Goal: Task Accomplishment & Management: Manage account settings

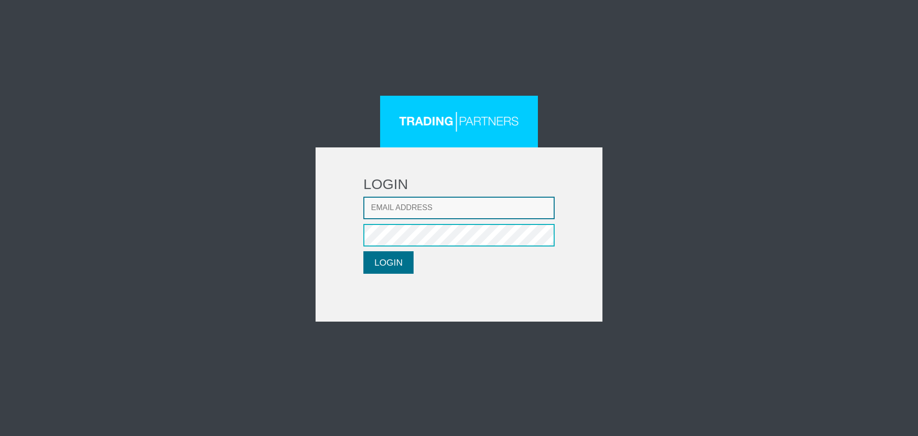
type input "[EMAIL_ADDRESS][DOMAIN_NAME]"
click at [398, 254] on button "LOGIN" at bounding box center [389, 262] width 50 height 22
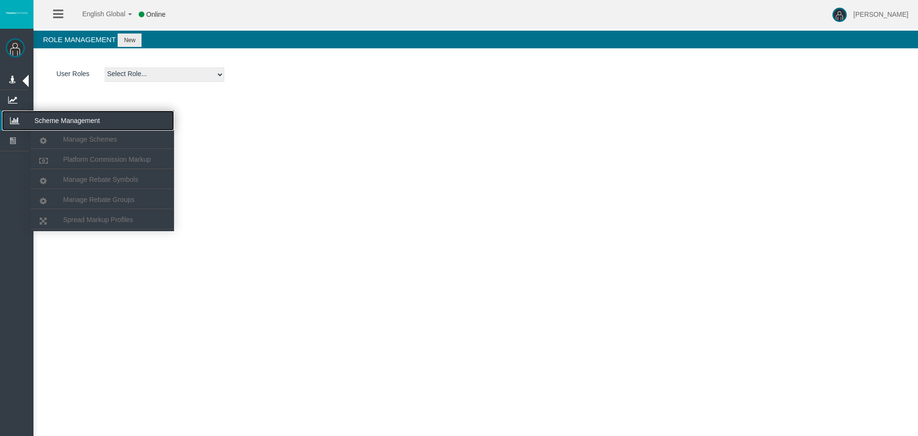
click at [12, 120] on icon at bounding box center [14, 121] width 25 height 20
click at [23, 123] on icon at bounding box center [14, 121] width 25 height 20
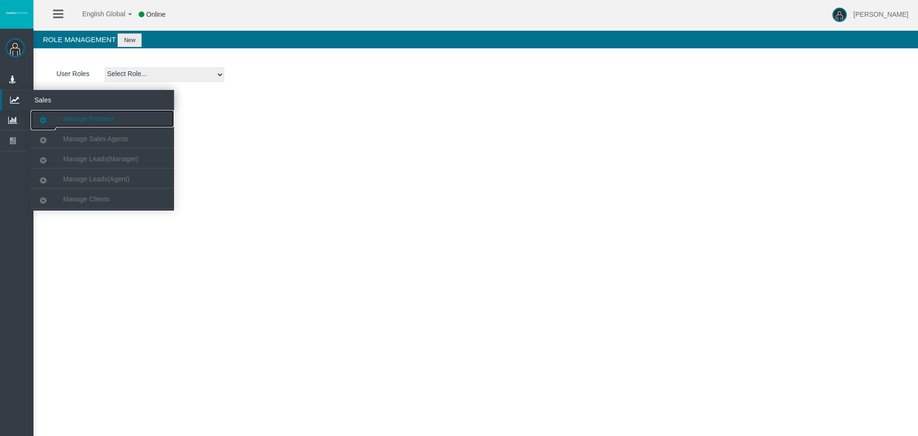
click at [81, 115] on span "Manage Partners" at bounding box center [88, 119] width 51 height 8
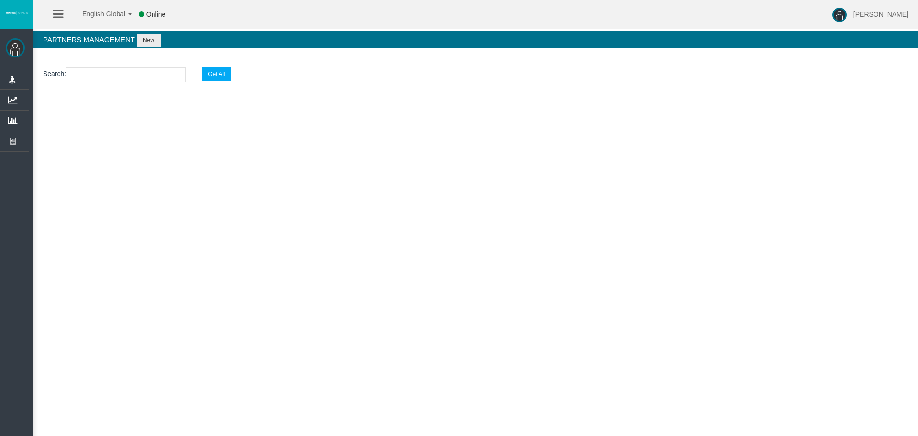
click at [134, 73] on input "text" at bounding box center [126, 74] width 120 height 15
paste input "IB3zaw1"
type input "IB3zaw1"
select select "25"
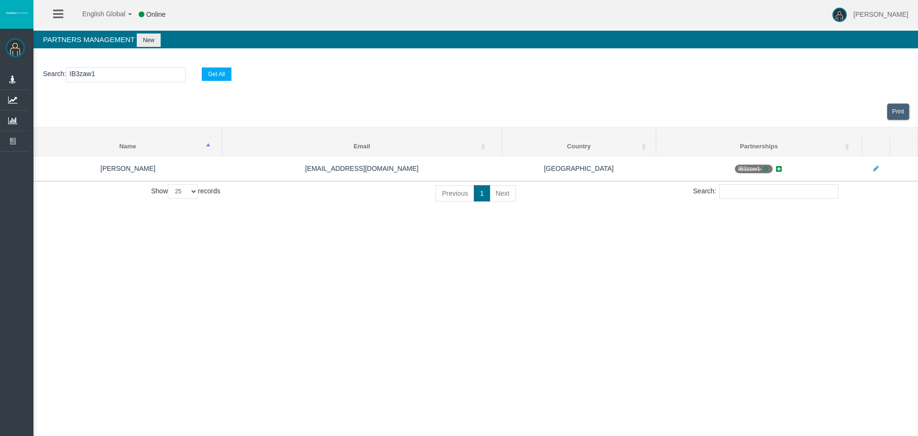
click at [73, 74] on input "IB3zaw1" at bounding box center [126, 74] width 120 height 15
paste input "ly2ik"
type input "IBly2ik"
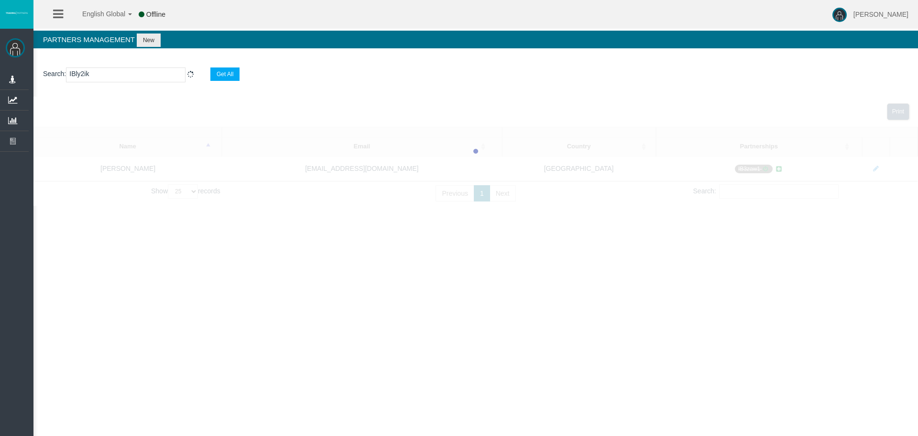
select select "25"
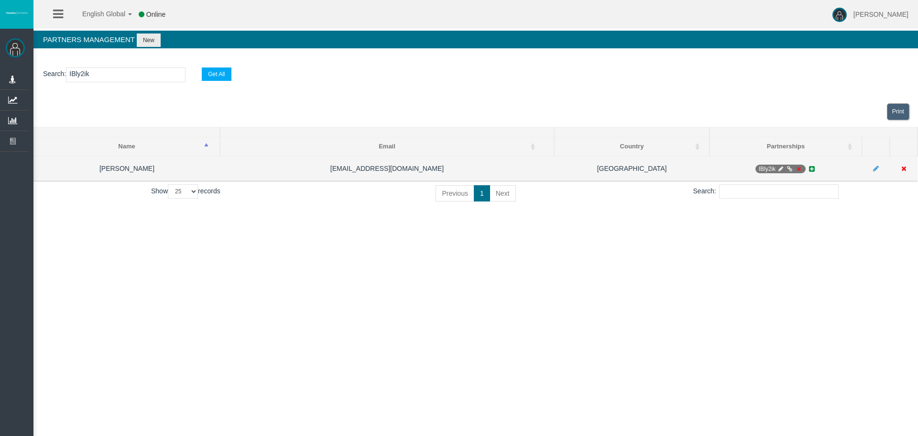
type input "IBly2ik"
click at [783, 167] on icon at bounding box center [780, 169] width 7 height 6
select select "0"
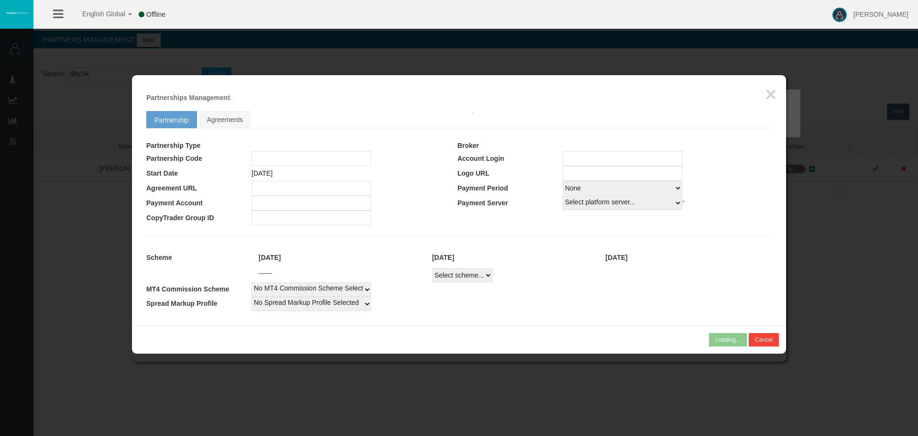
type input "IBly2ik"
type input "19254769"
select select "1"
type input "19254769"
select select "1"
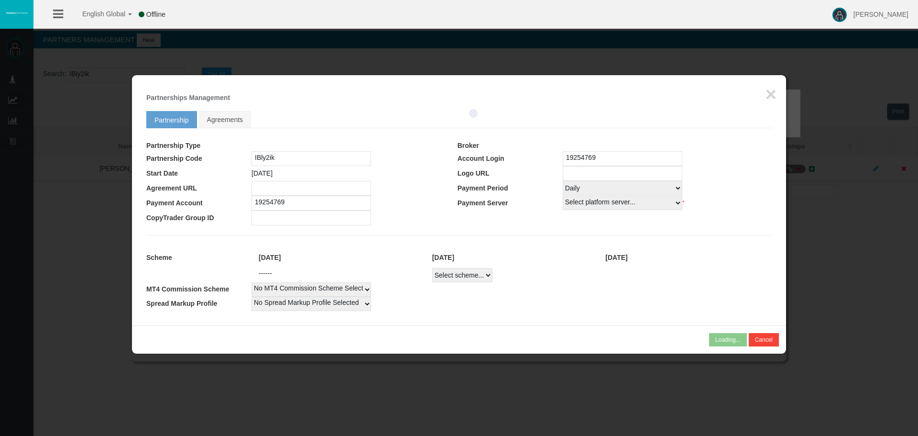
select select
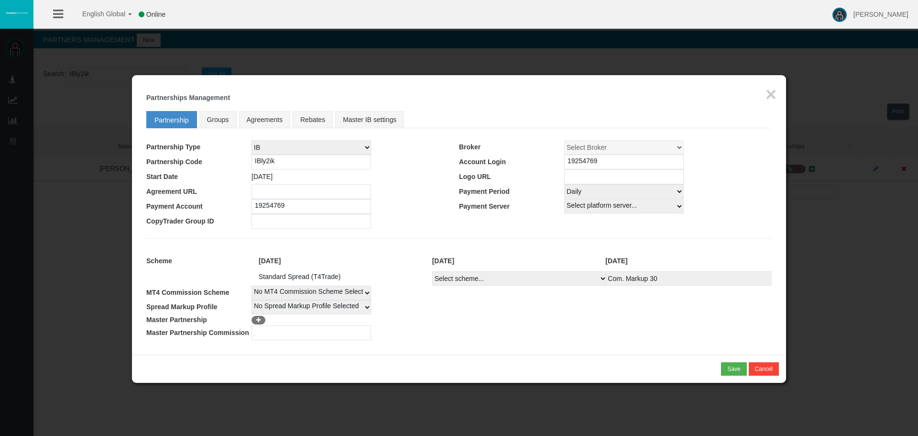
click at [277, 204] on input "19254769" at bounding box center [312, 206] width 120 height 15
click at [776, 91] on button "×" at bounding box center [771, 94] width 11 height 19
